Goal: Task Accomplishment & Management: Use online tool/utility

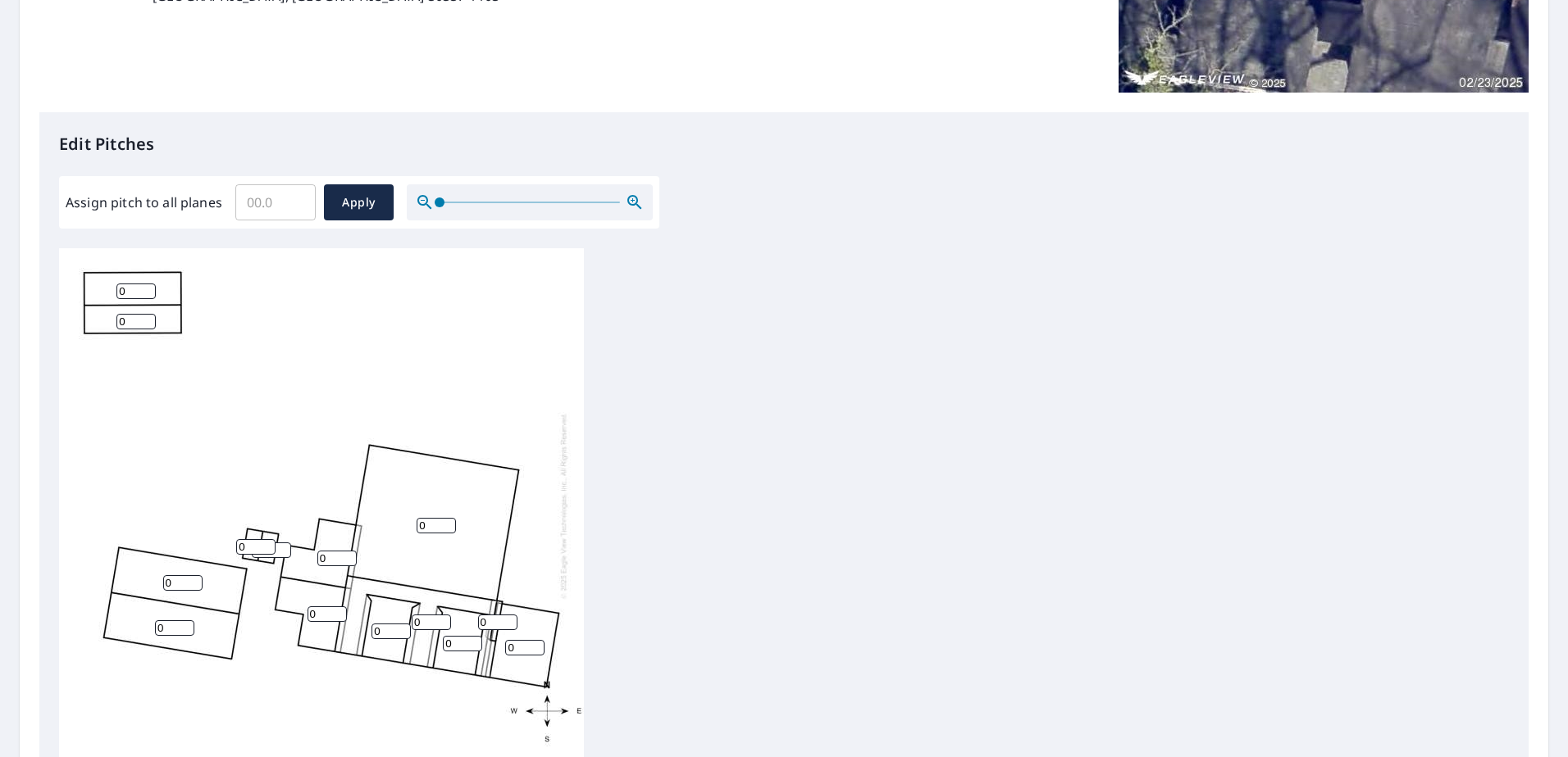
scroll to position [17, 0]
click at [151, 279] on input "1" at bounding box center [135, 286] width 40 height 16
click at [146, 279] on input "2" at bounding box center [135, 286] width 40 height 16
click at [146, 279] on input "3" at bounding box center [135, 286] width 40 height 16
click at [146, 279] on input "4" at bounding box center [135, 286] width 40 height 16
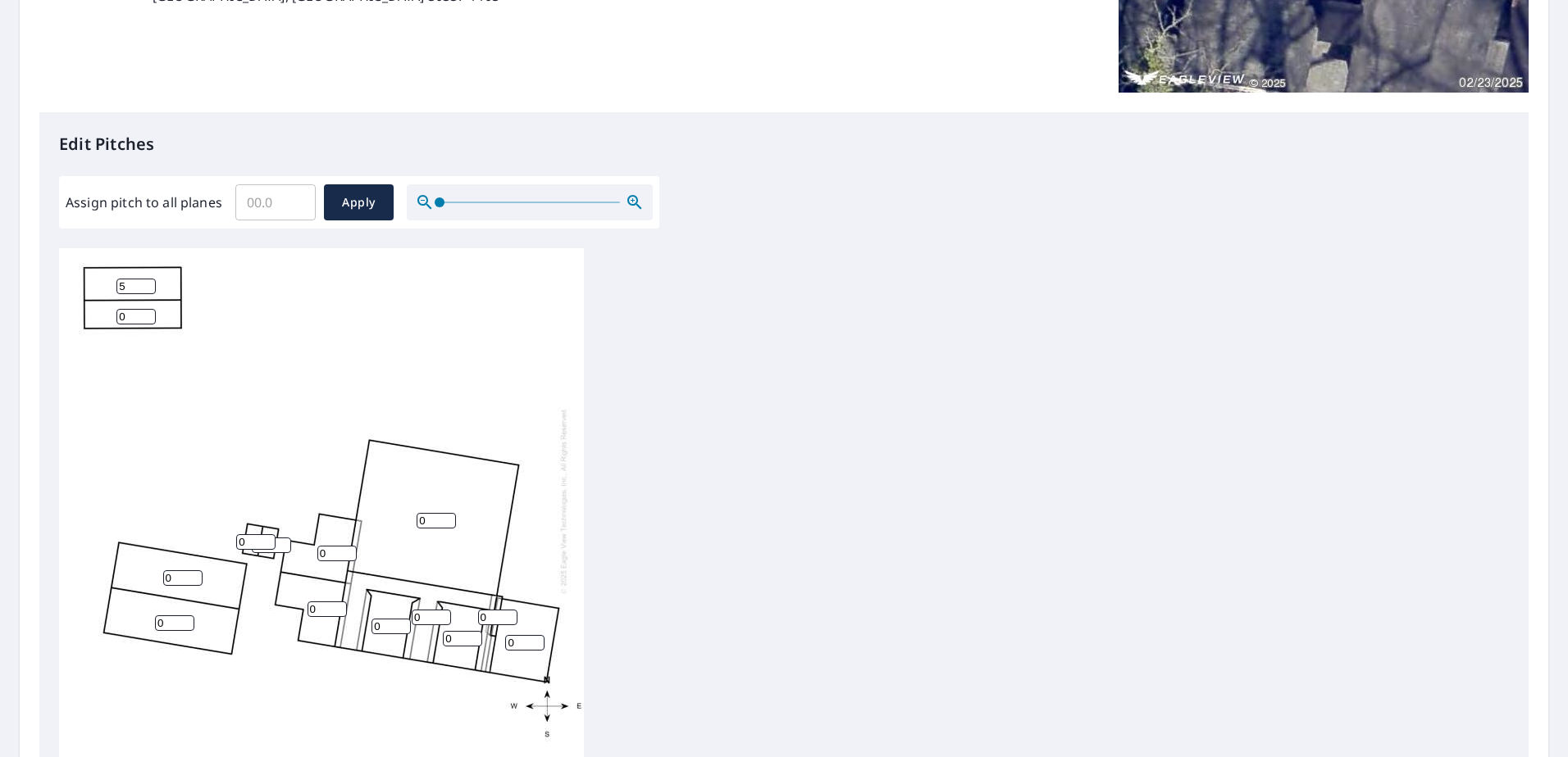
click at [146, 279] on input "5" at bounding box center [135, 286] width 40 height 16
click at [146, 279] on input "6" at bounding box center [135, 286] width 40 height 16
click at [146, 279] on input "7" at bounding box center [135, 286] width 40 height 16
click at [146, 279] on input "8" at bounding box center [135, 286] width 40 height 16
click at [146, 279] on input "9" at bounding box center [135, 286] width 40 height 16
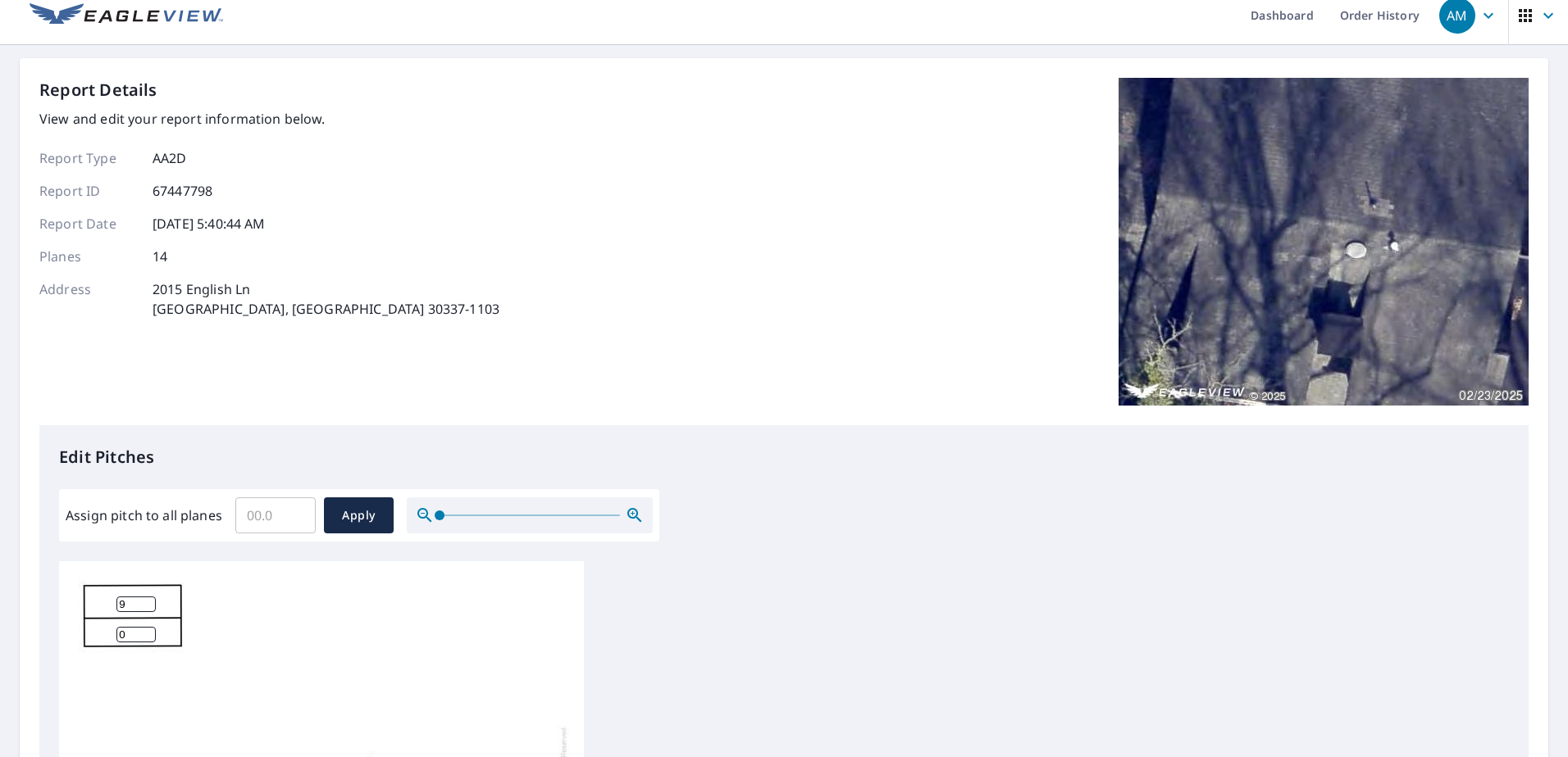
scroll to position [0, 0]
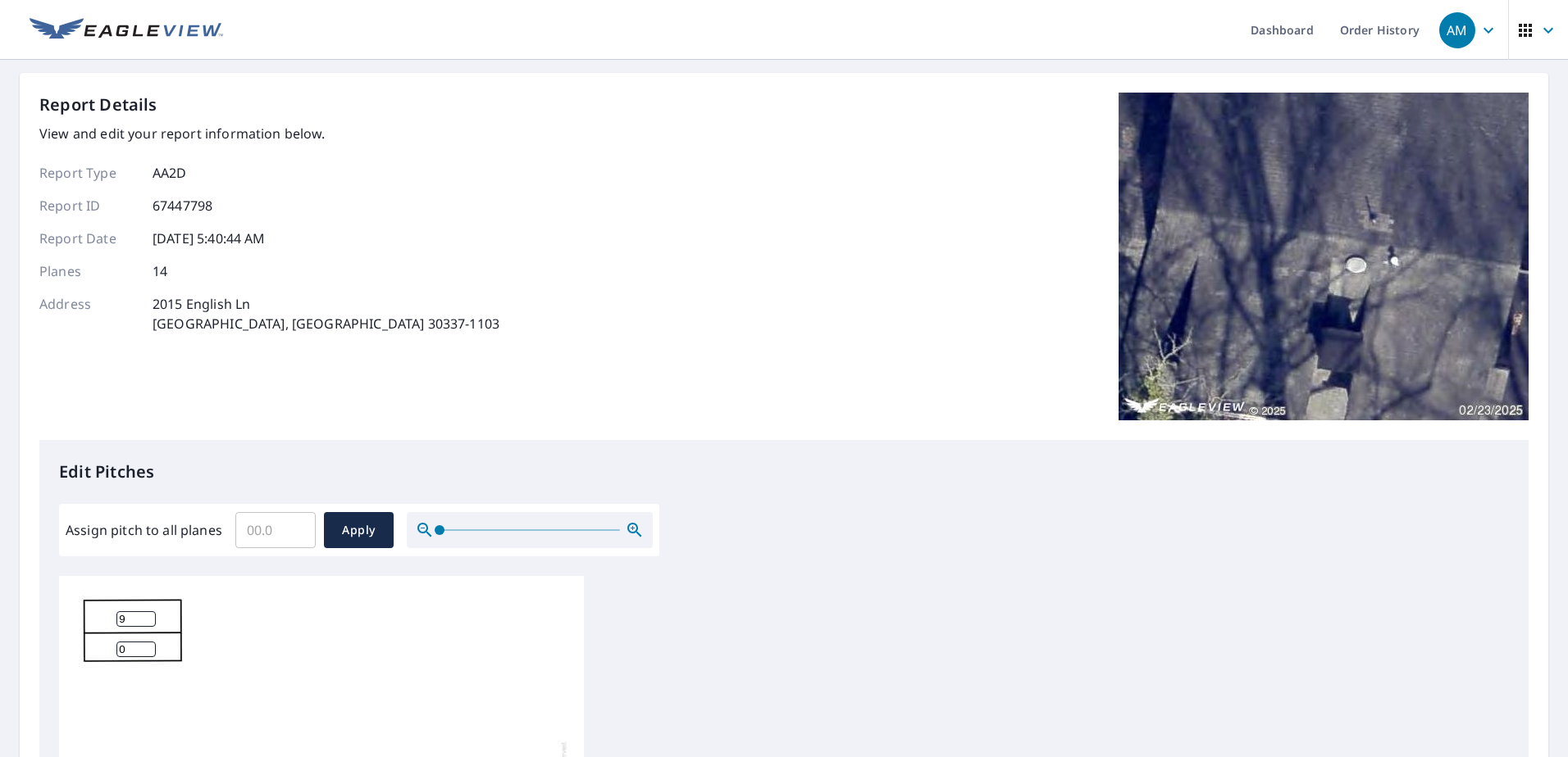
click at [1332, 265] on img at bounding box center [1323, 257] width 410 height 328
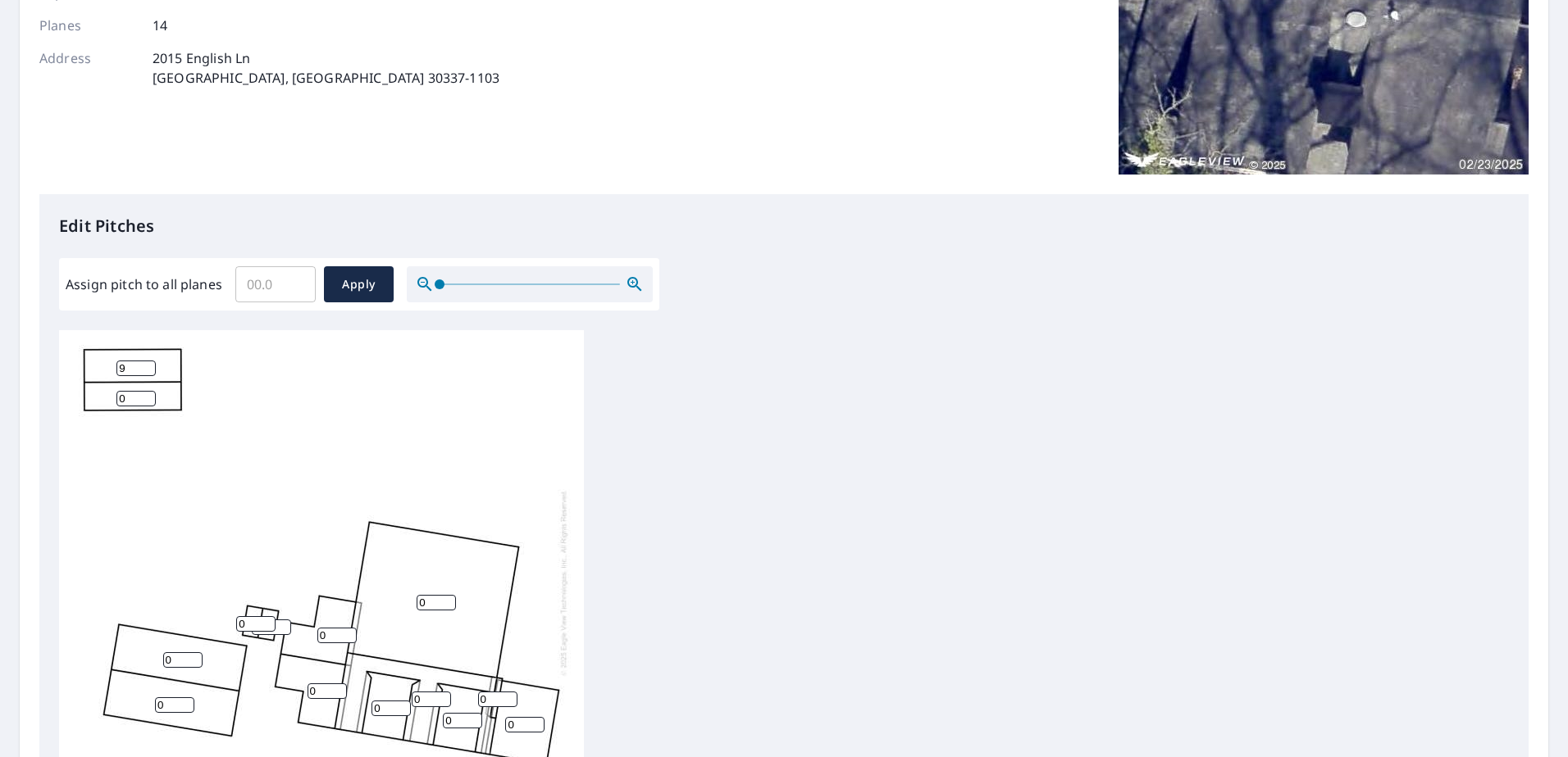
scroll to position [328, 0]
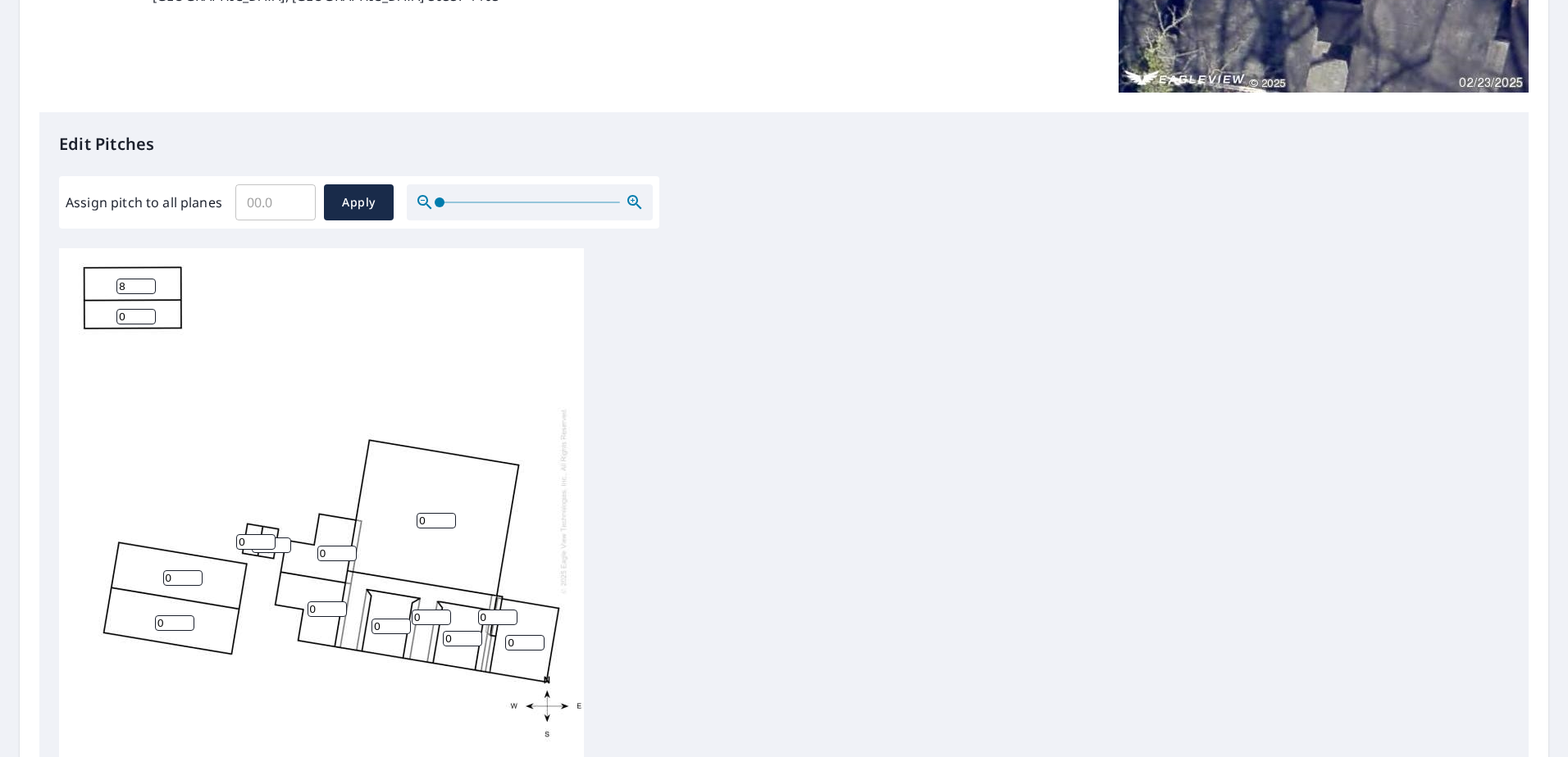
click at [147, 279] on input "8" at bounding box center [135, 286] width 40 height 16
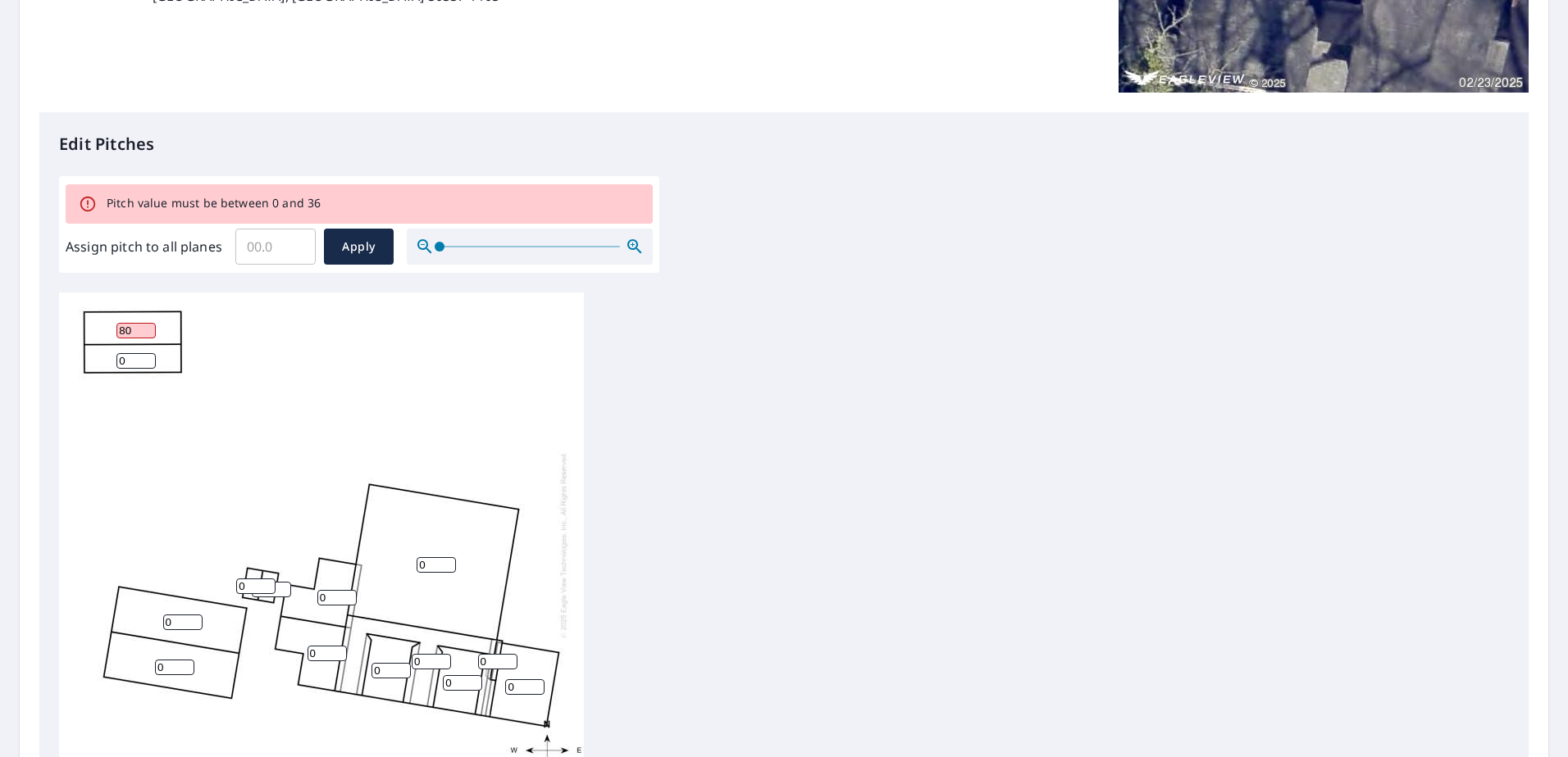
type input "8"
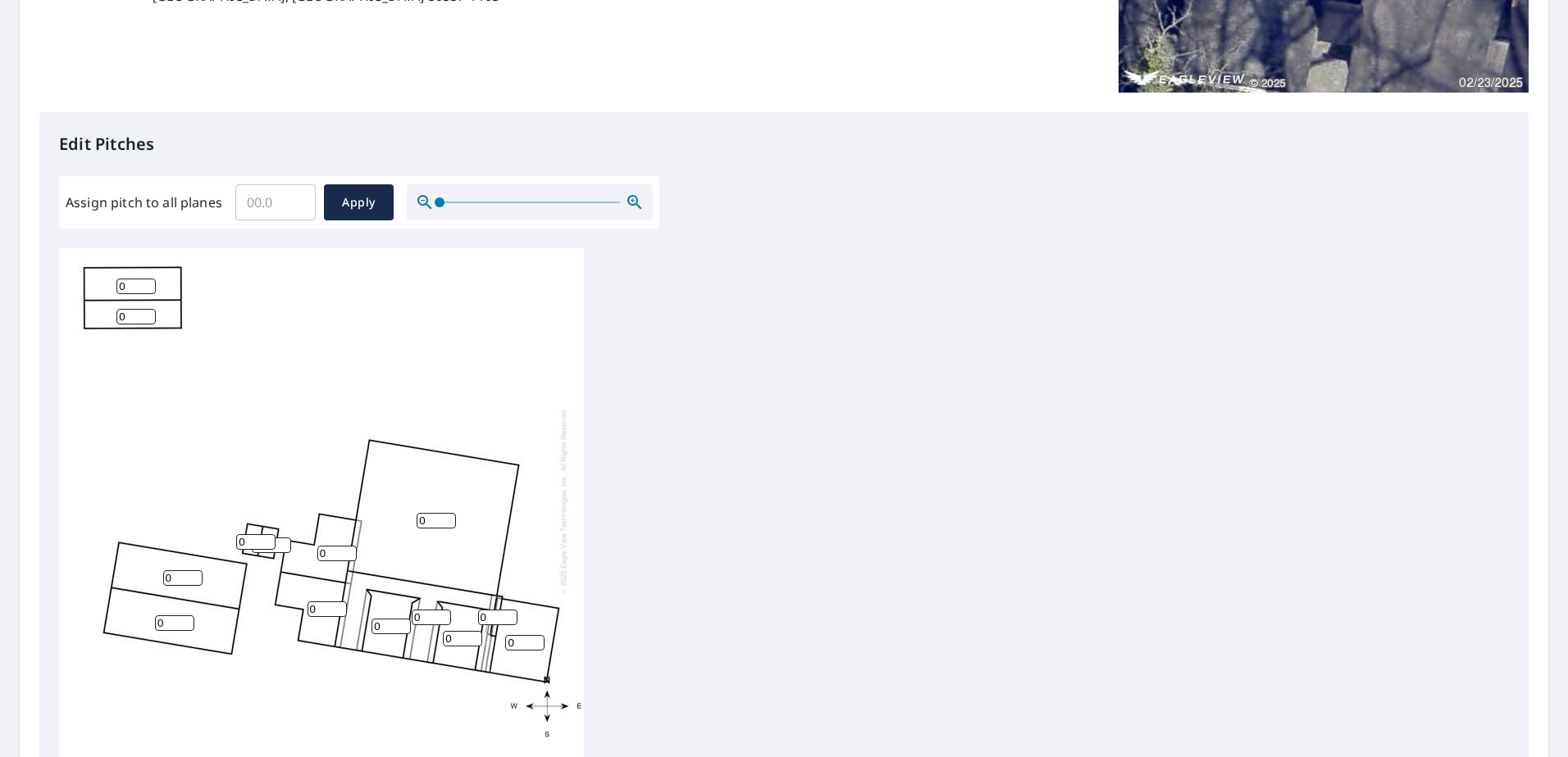
type input "0"
drag, startPoint x: 354, startPoint y: 357, endPoint x: 419, endPoint y: 422, distance: 91.9
click at [355, 364] on div "0 0 0 0 0 0 0 0 0 0 0 0 0 0" at bounding box center [322, 500] width 525 height 515
click at [444, 513] on input "1" at bounding box center [436, 520] width 40 height 16
click at [448, 513] on input "2" at bounding box center [436, 520] width 40 height 16
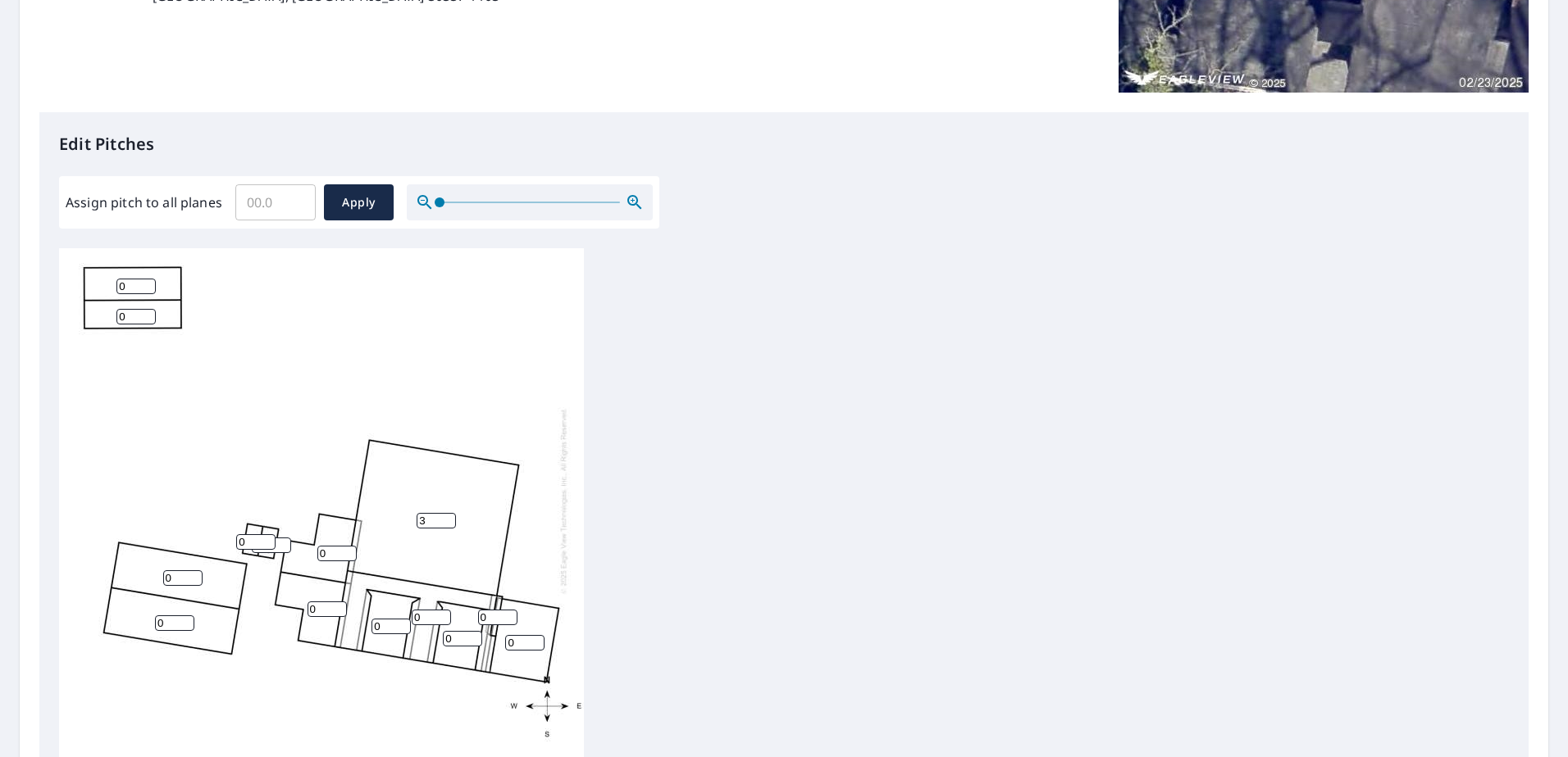
click at [448, 513] on input "3" at bounding box center [436, 520] width 40 height 16
click at [448, 513] on input "4" at bounding box center [436, 520] width 40 height 16
click at [448, 513] on input "5" at bounding box center [436, 520] width 40 height 16
click at [448, 513] on input "6" at bounding box center [436, 520] width 40 height 16
click at [448, 513] on input "7" at bounding box center [436, 520] width 40 height 16
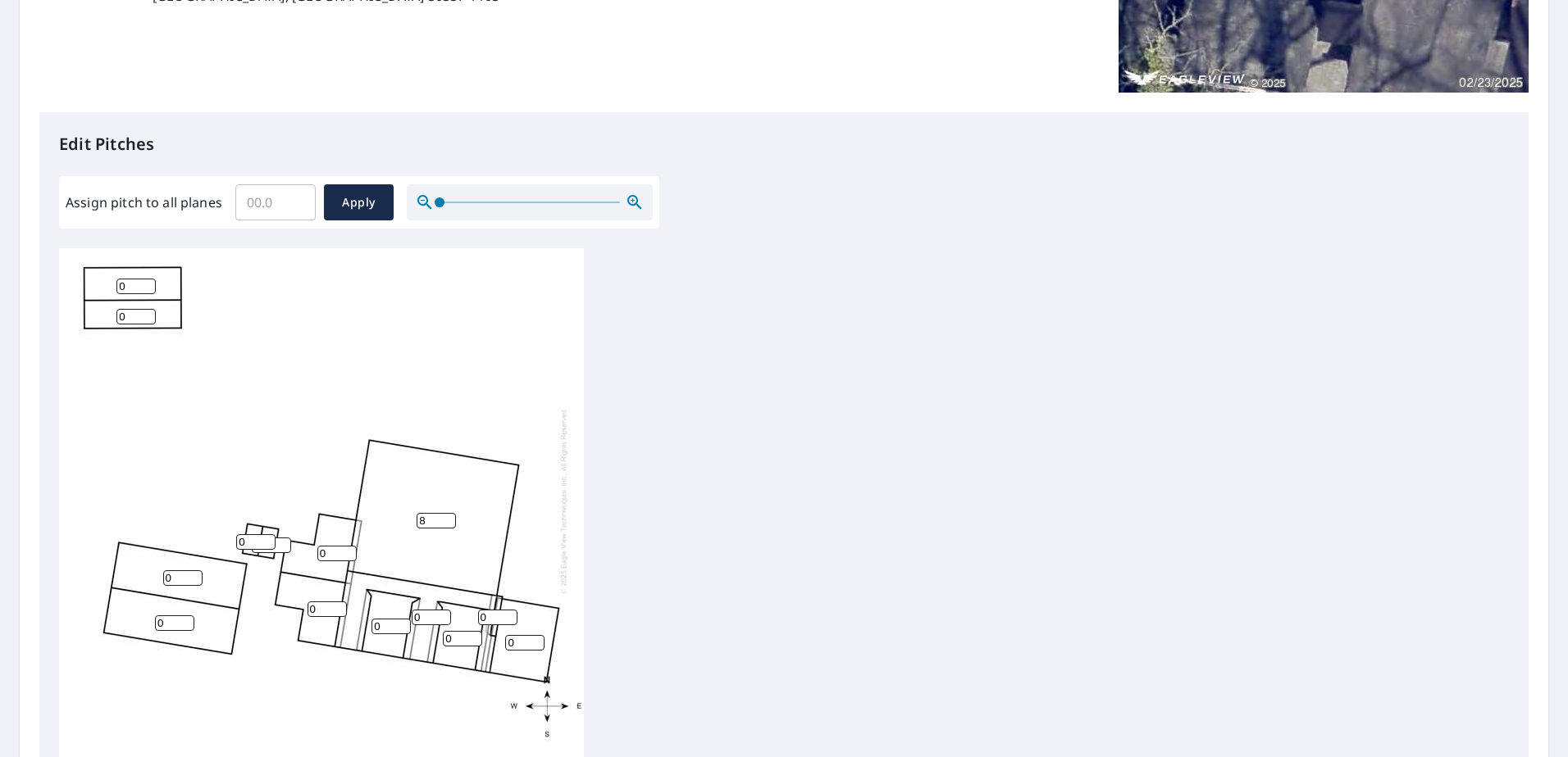
click at [448, 513] on input "8" at bounding box center [436, 520] width 40 height 16
click at [448, 513] on input "9" at bounding box center [436, 520] width 40 height 16
click at [448, 513] on input "10" at bounding box center [436, 520] width 40 height 16
type input "9"
click at [450, 513] on input "9" at bounding box center [436, 520] width 40 height 16
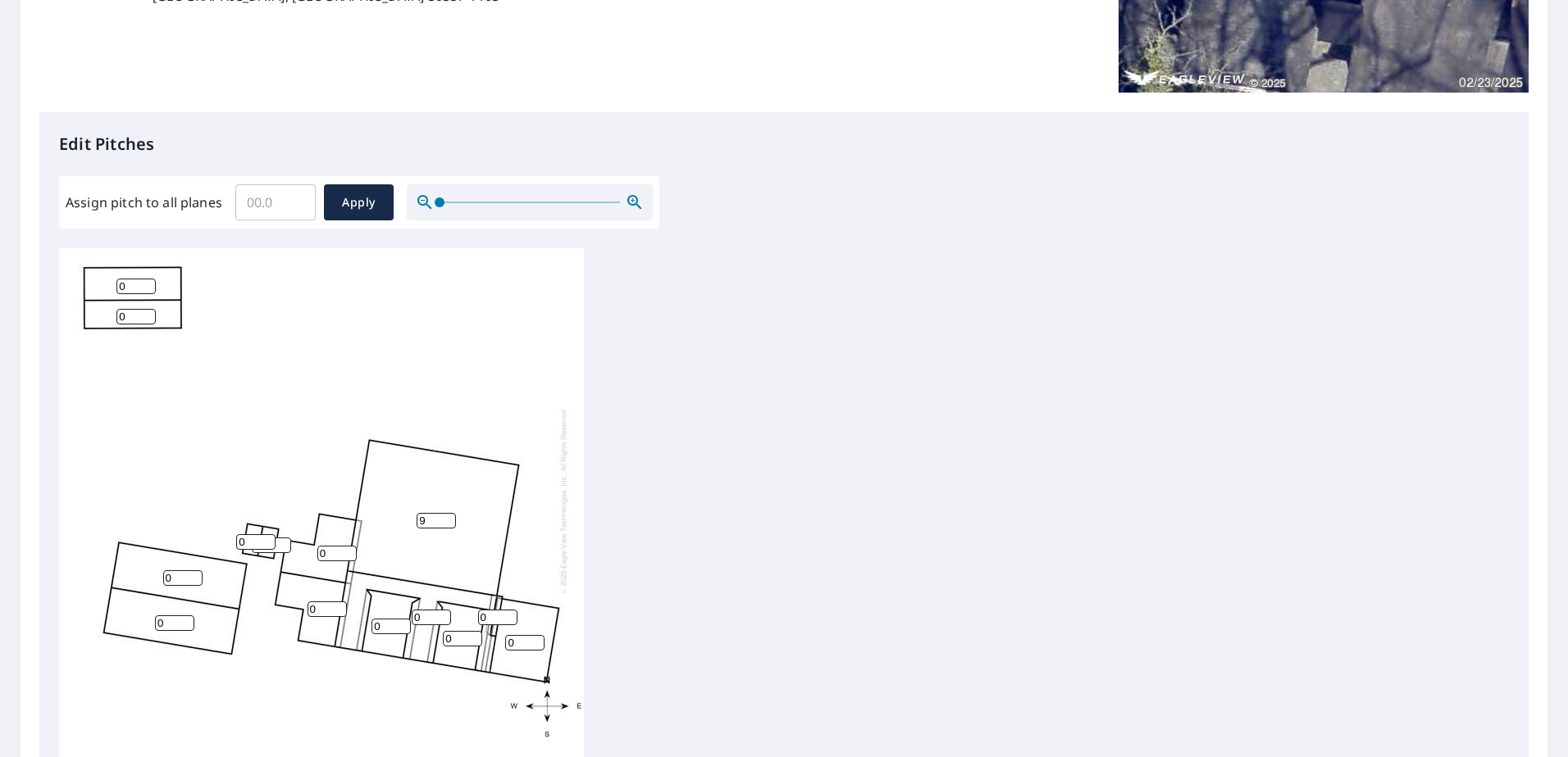
click at [343, 546] on input "0" at bounding box center [336, 553] width 40 height 16
type input "9"
click at [386, 619] on input "0" at bounding box center [391, 626] width 40 height 16
type input "0"
click at [384, 619] on input "number" at bounding box center [391, 626] width 40 height 16
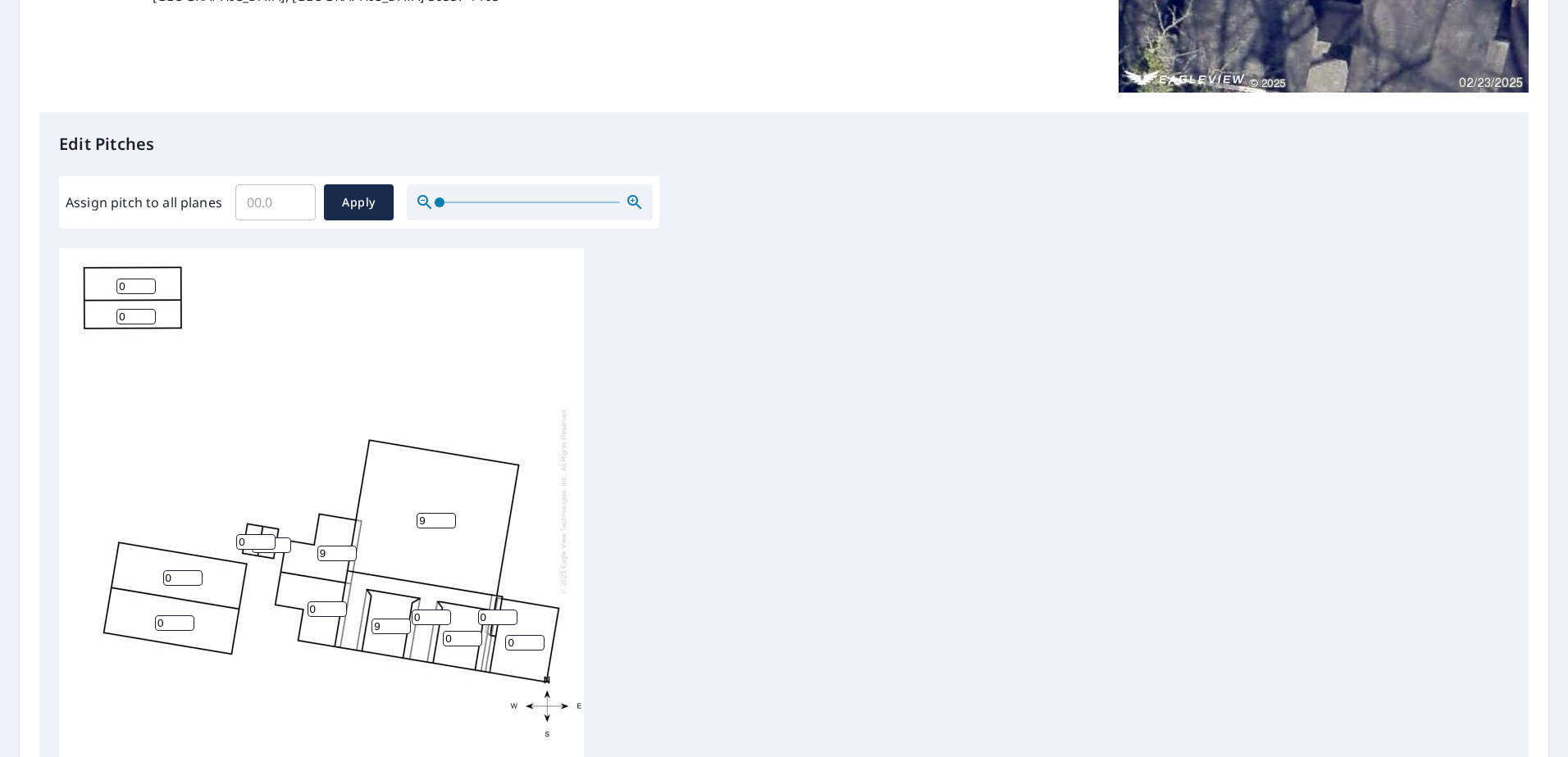
type input "9"
click at [324, 601] on input "0" at bounding box center [327, 609] width 40 height 16
type input "9"
click at [420, 610] on input "0" at bounding box center [431, 617] width 40 height 16
type input "9"
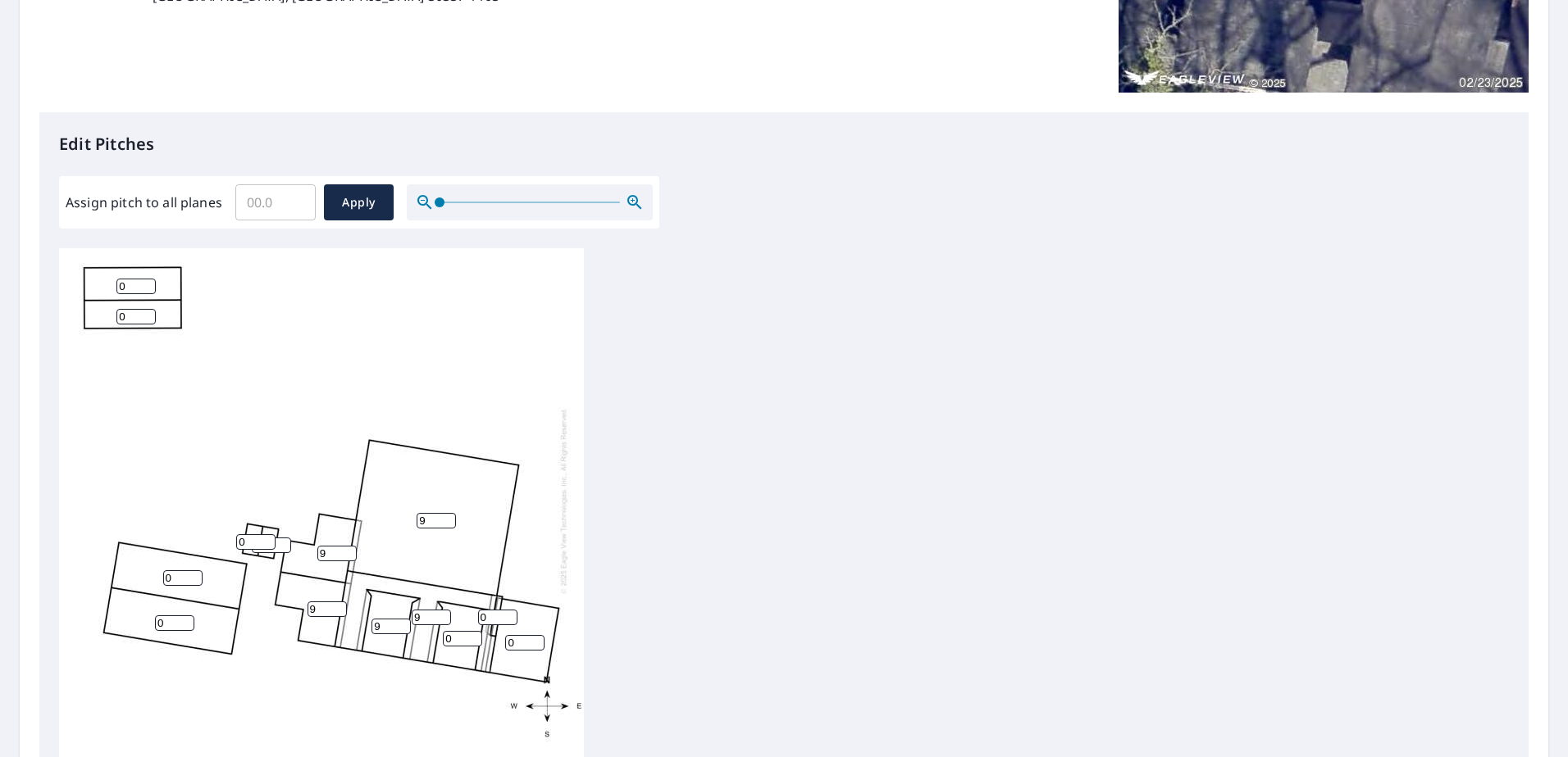
click at [489, 610] on input "0" at bounding box center [497, 617] width 40 height 16
type input "9"
click at [457, 633] on input "0" at bounding box center [462, 638] width 40 height 16
type input "9"
click at [511, 635] on input "0" at bounding box center [524, 643] width 40 height 16
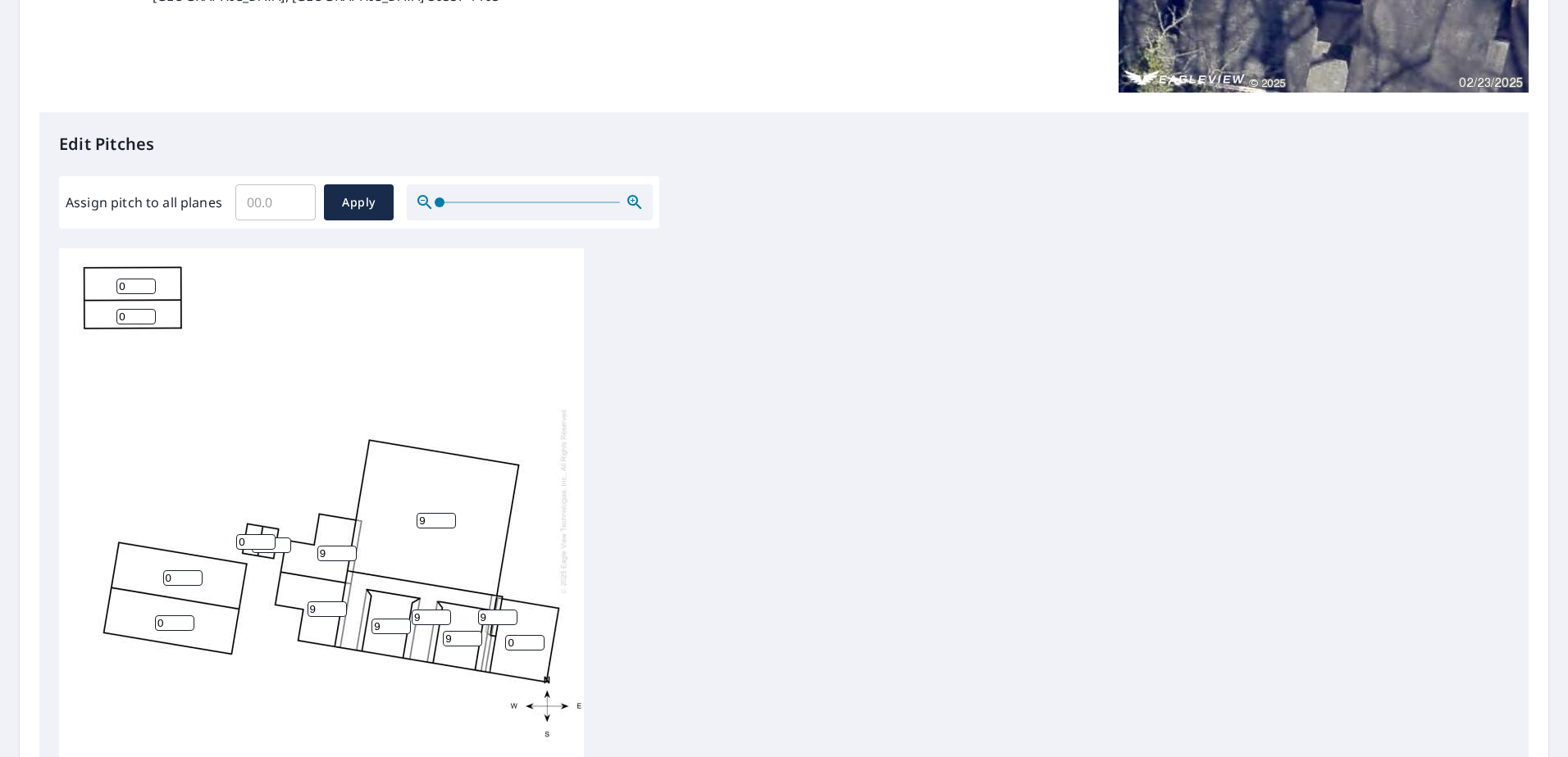
click at [513, 635] on input "0" at bounding box center [524, 643] width 40 height 16
type input "9"
click at [250, 534] on input "0" at bounding box center [255, 542] width 40 height 16
type input "9"
click at [172, 571] on input "0" at bounding box center [182, 578] width 40 height 16
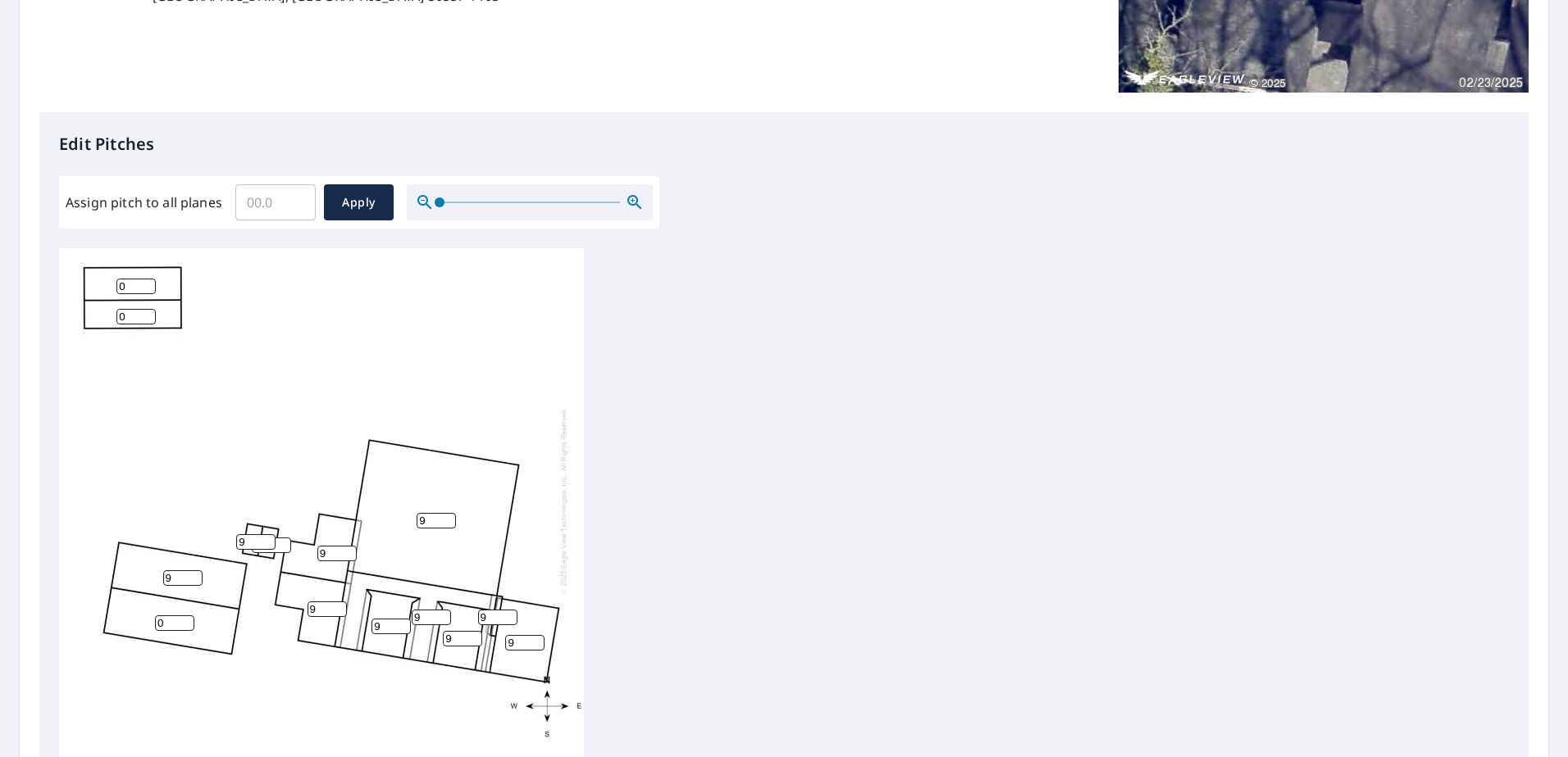
type input "9"
click at [169, 615] on input "0" at bounding box center [174, 623] width 40 height 16
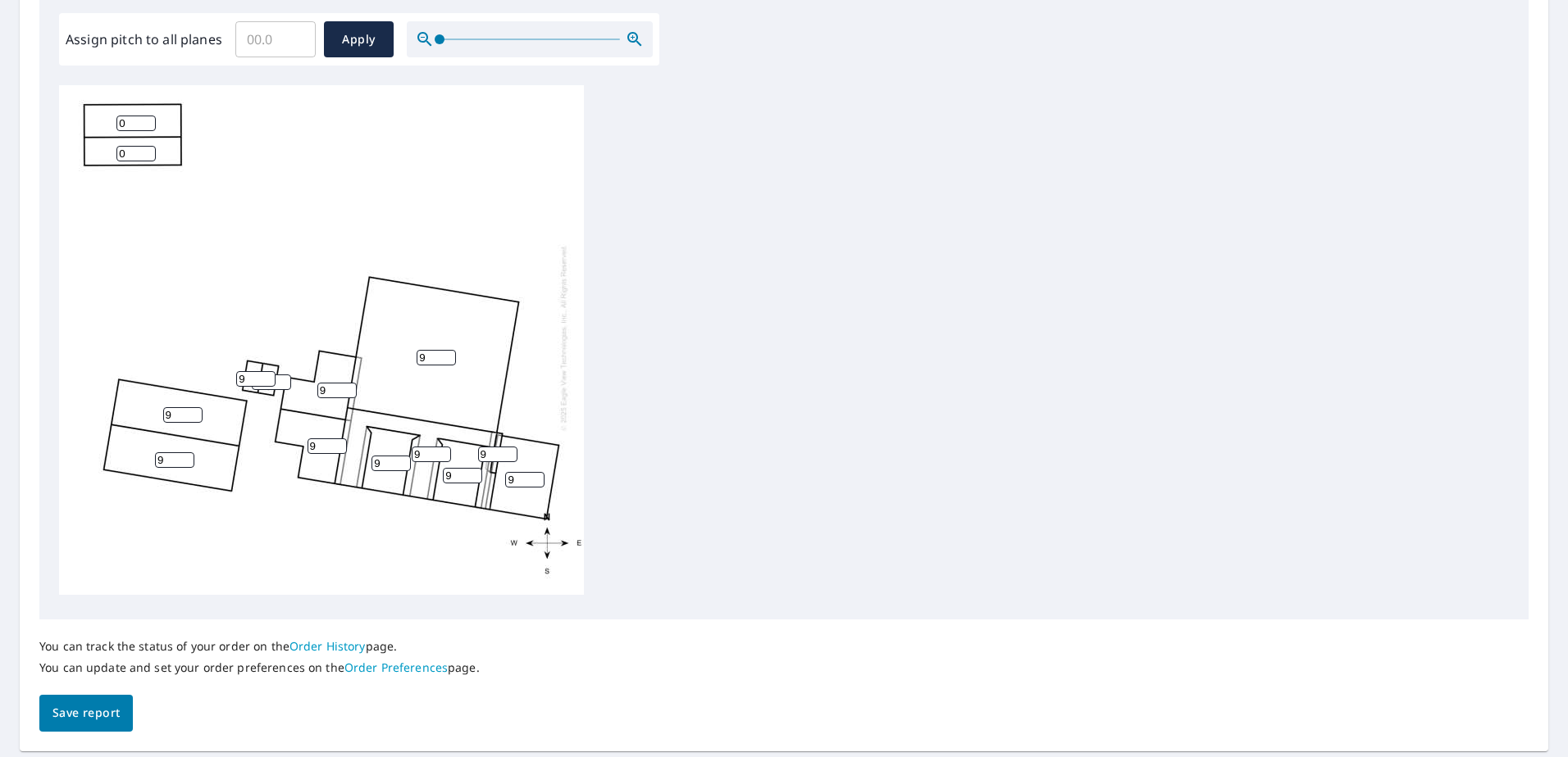
scroll to position [492, 0]
type input "9"
click at [314, 565] on div "9 9 9 9 9 9 9 9 9 0 0 0 9 9" at bounding box center [322, 336] width 525 height 515
drag, startPoint x: 76, startPoint y: 714, endPoint x: 100, endPoint y: 512, distance: 203.4
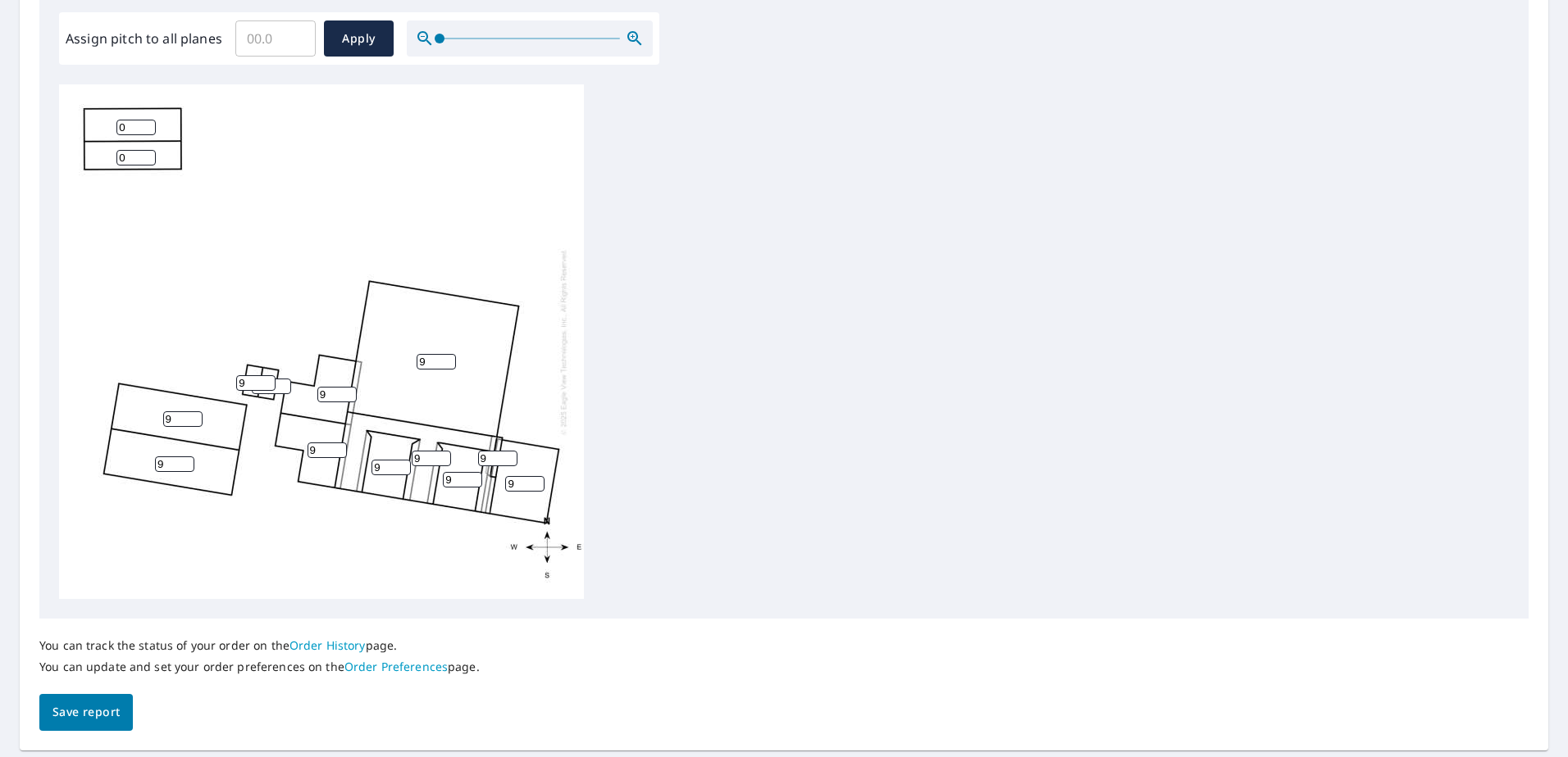
click at [76, 713] on span "Save report" at bounding box center [86, 713] width 67 height 20
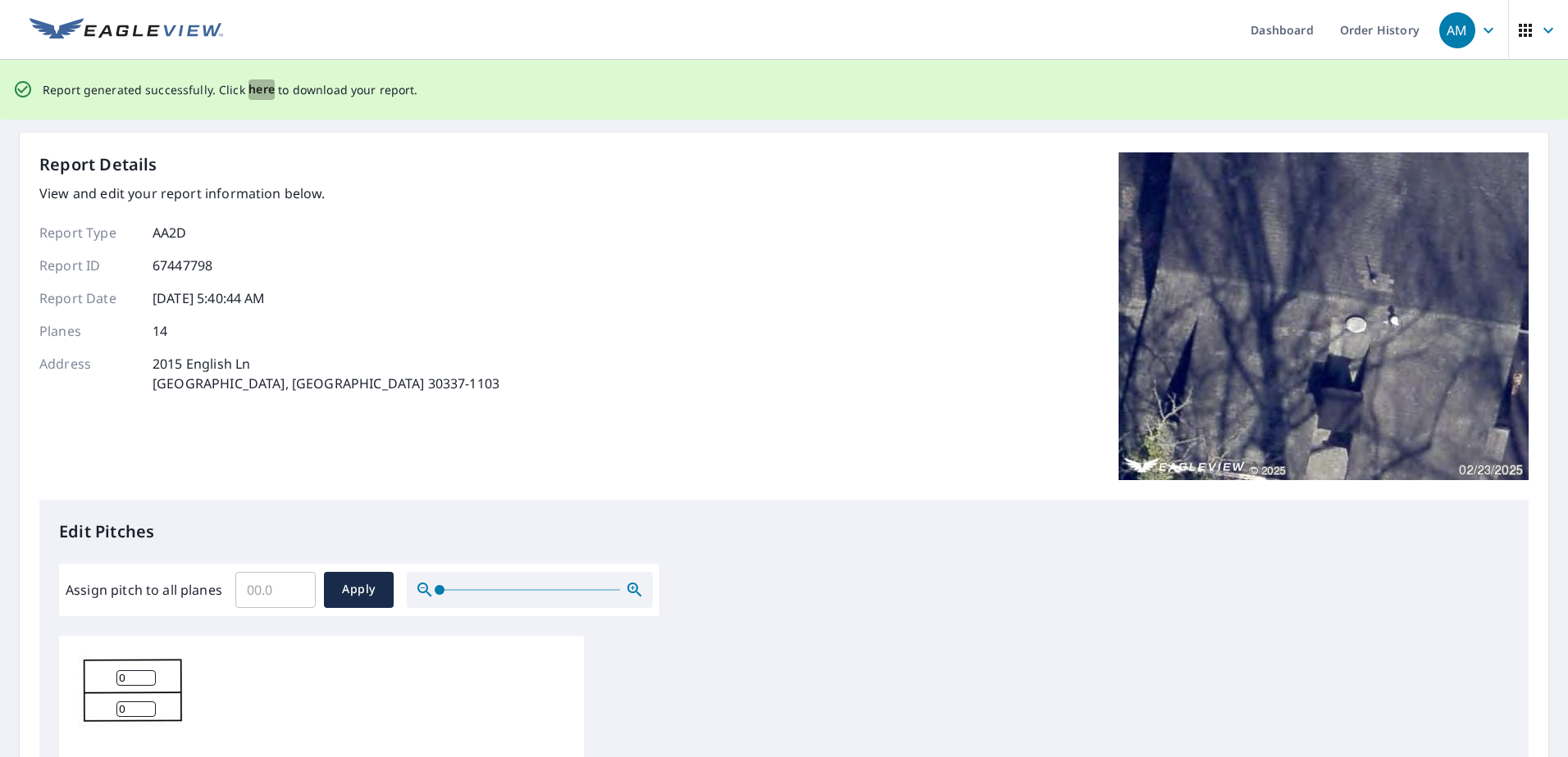
click at [261, 90] on span "here" at bounding box center [262, 89] width 27 height 20
